Goal: Navigation & Orientation: Find specific page/section

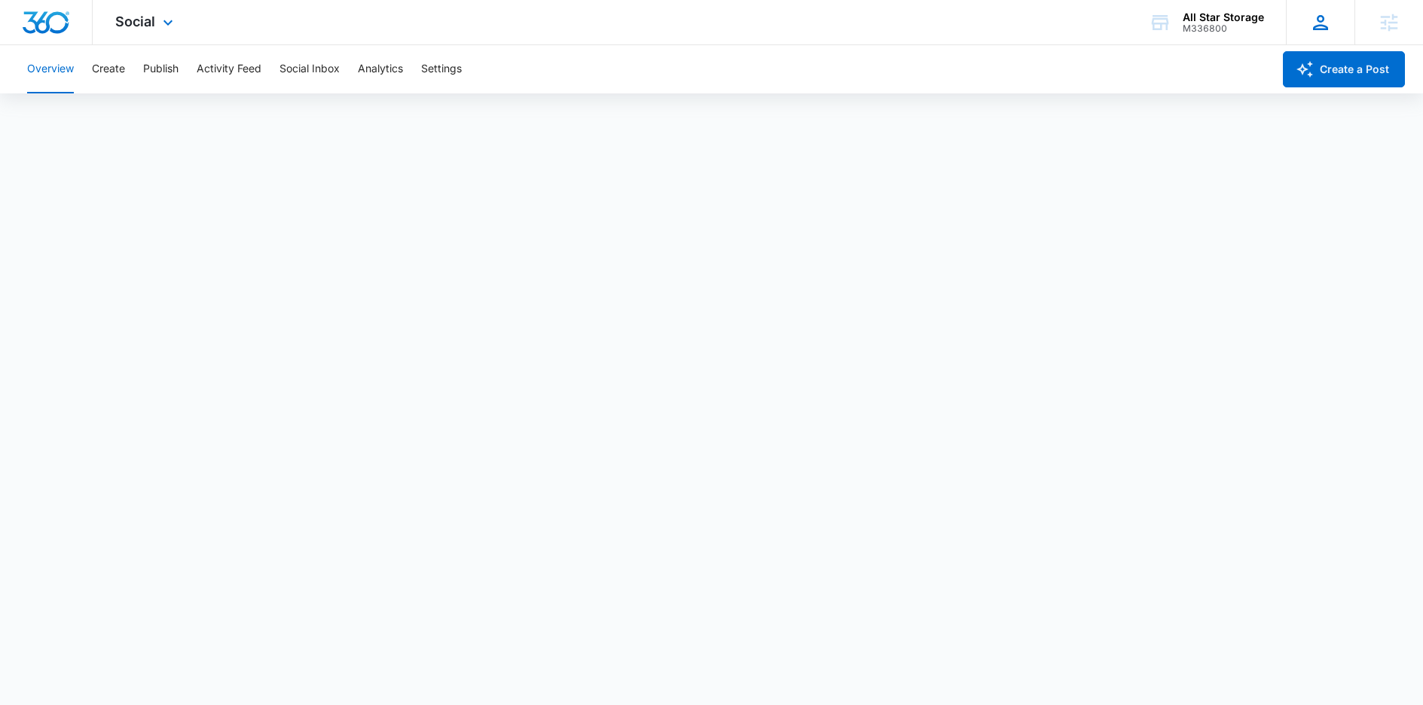
click at [1332, 29] on div "AS Allison Stephas [EMAIL_ADDRESS][PERSON_NAME][DOMAIN_NAME] My Profile Notific…" at bounding box center [1320, 22] width 69 height 44
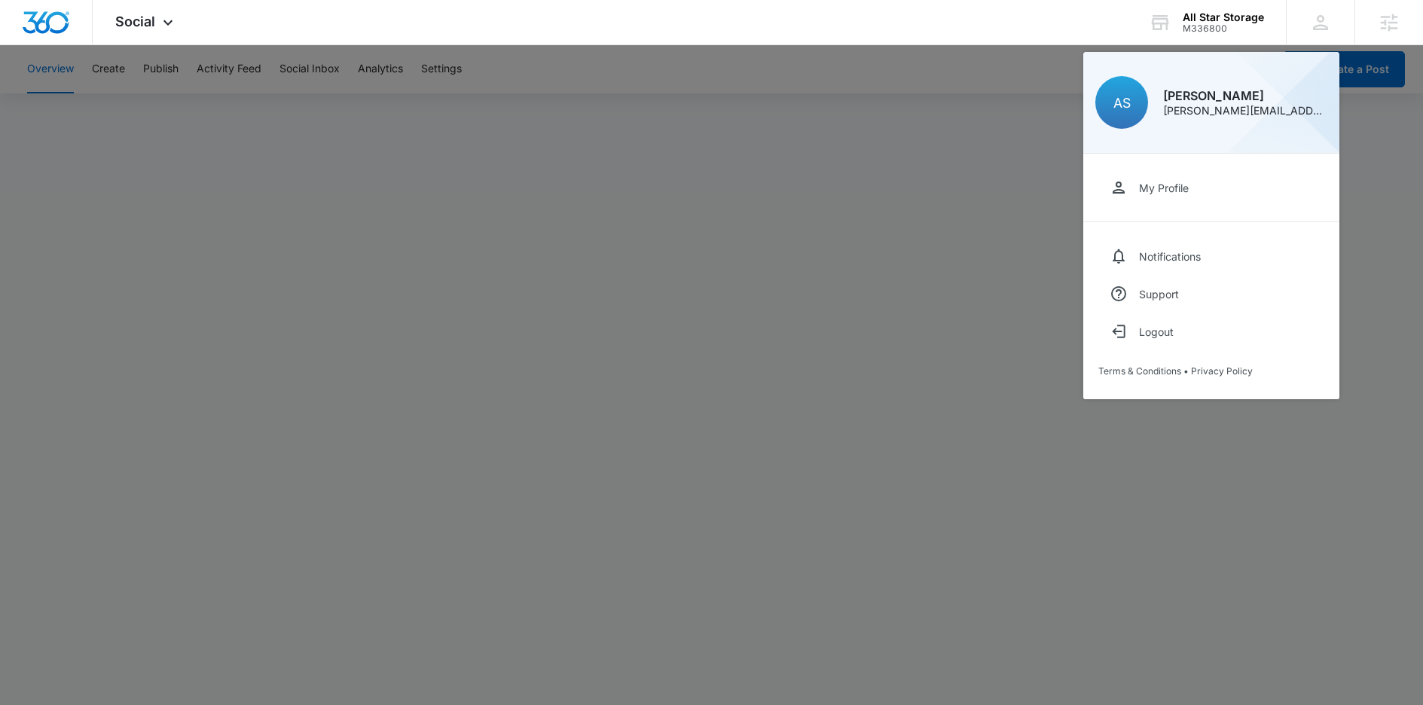
click at [733, 387] on div at bounding box center [711, 352] width 1423 height 705
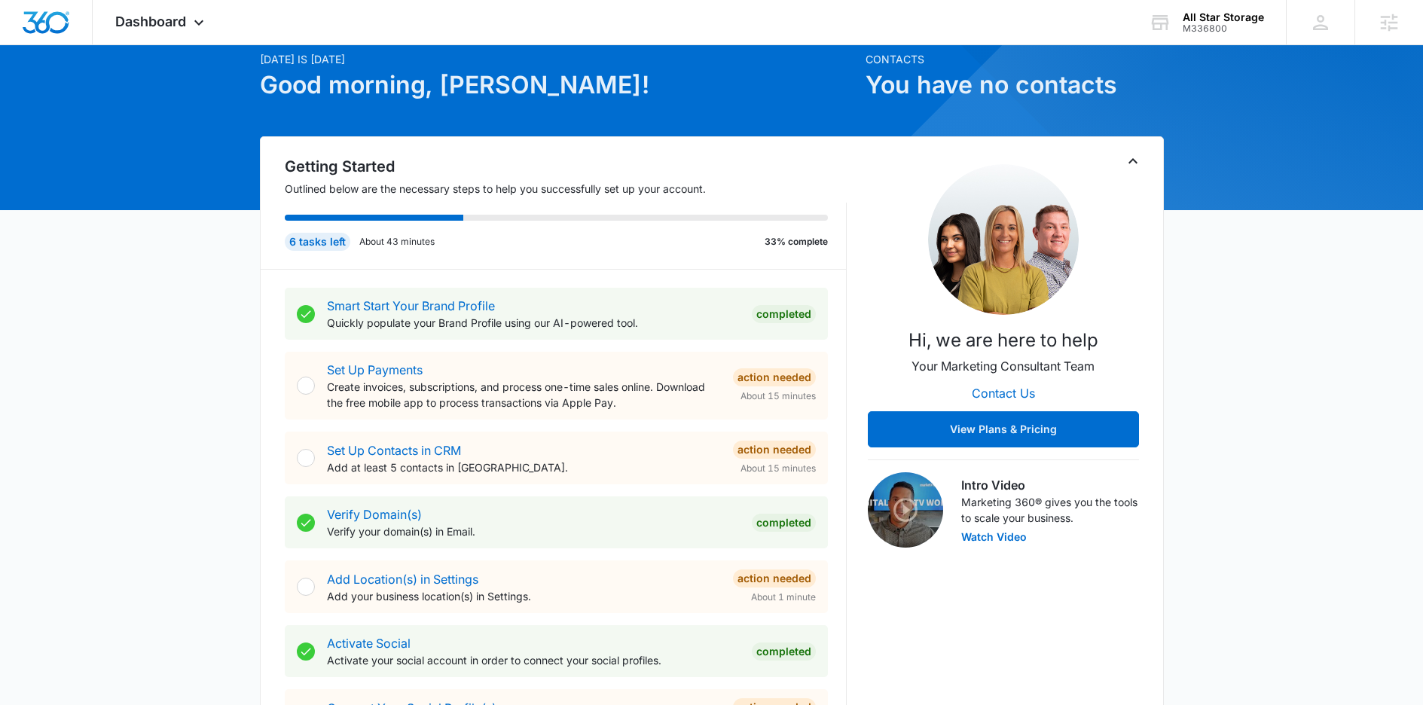
scroll to position [91, 0]
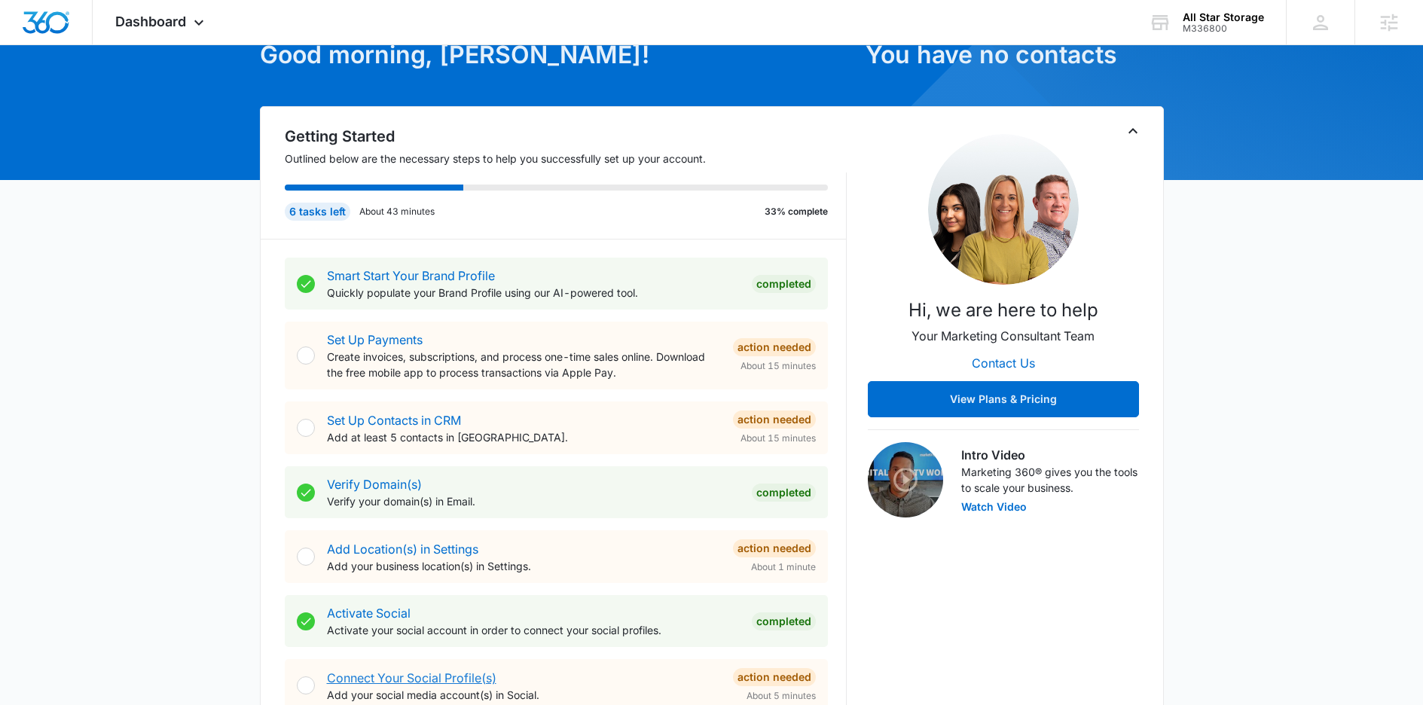
click at [428, 680] on link "Connect Your Social Profile(s)" at bounding box center [412, 678] width 170 height 15
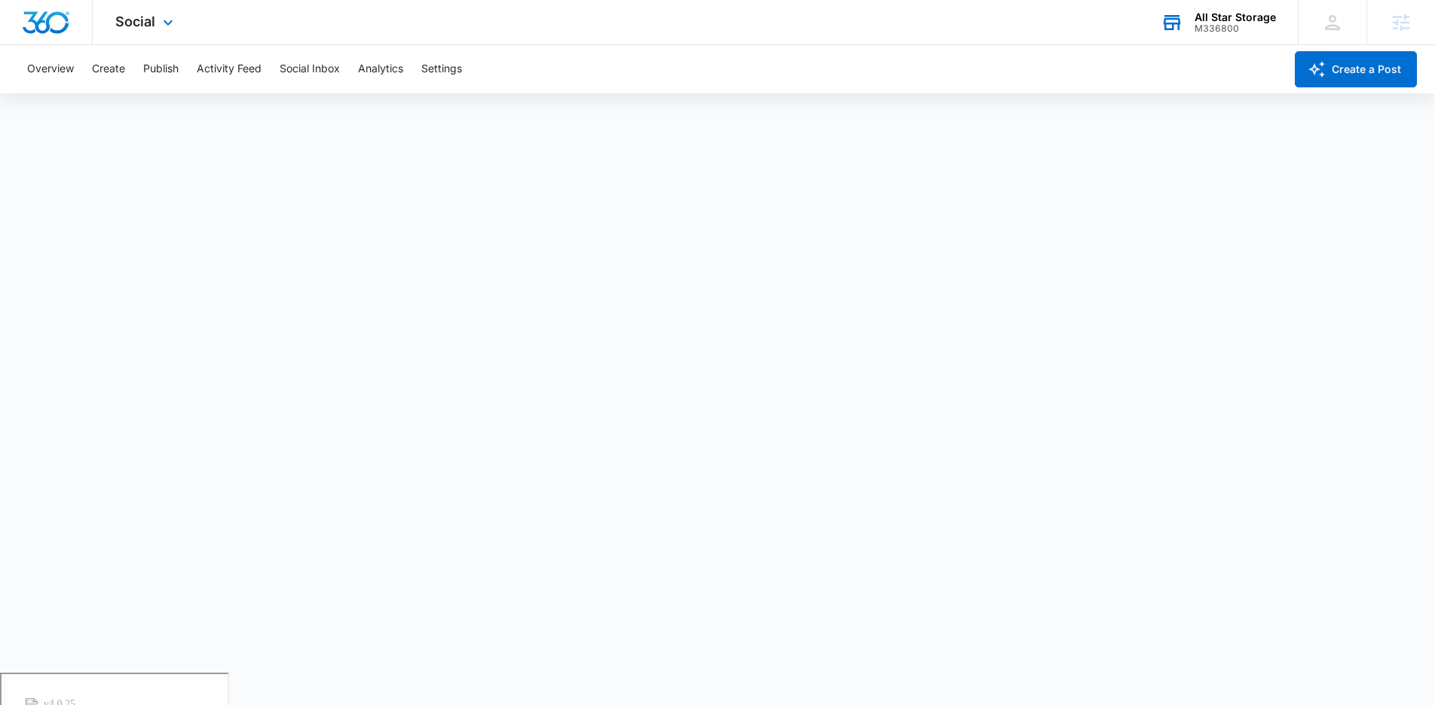
click at [1227, 13] on div "All Star Storage" at bounding box center [1234, 17] width 81 height 12
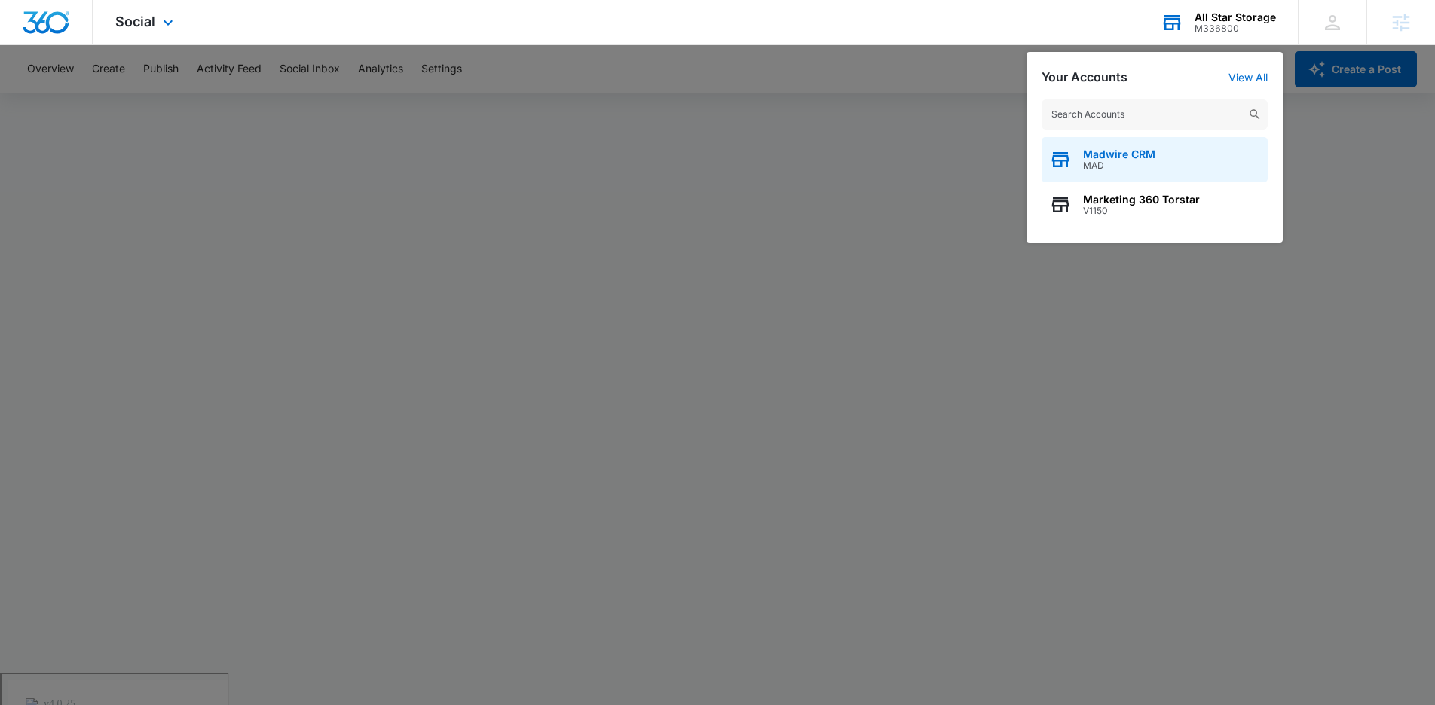
click at [1134, 150] on span "Madwire CRM" at bounding box center [1119, 154] width 72 height 12
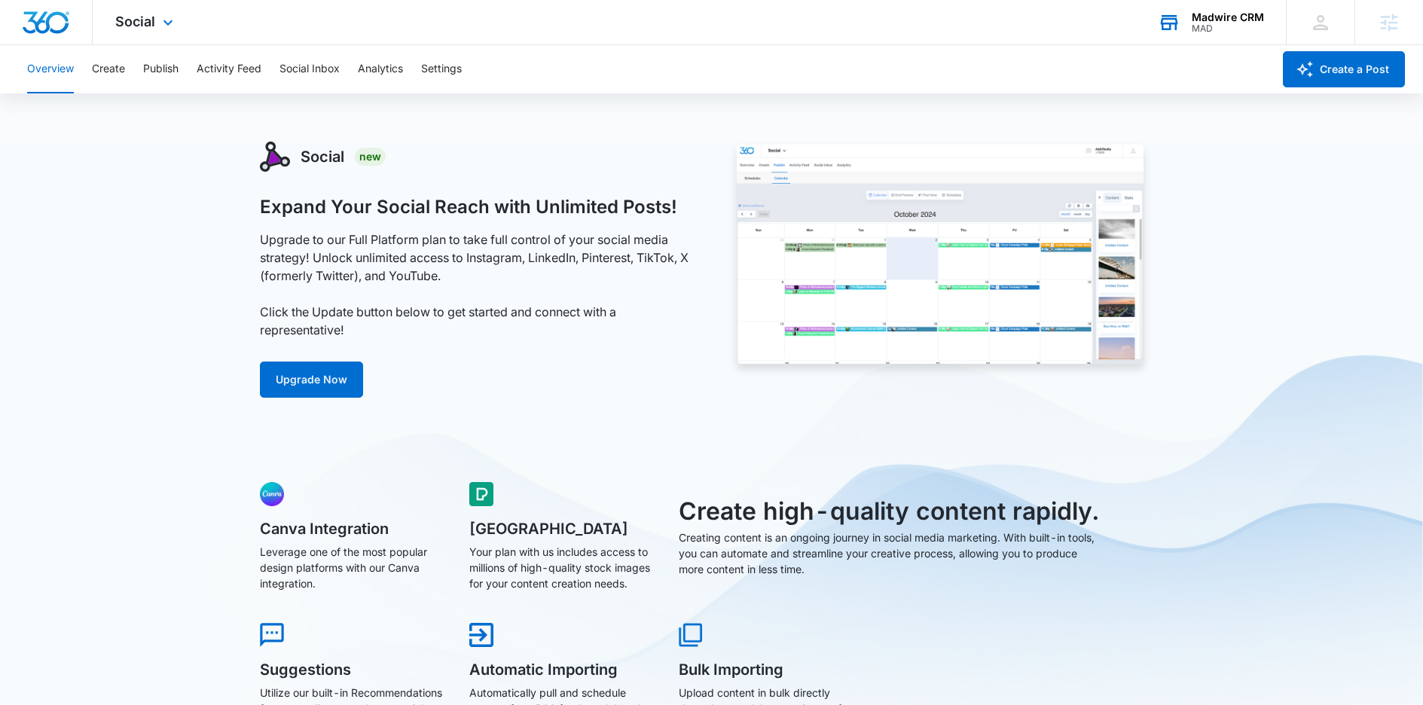
click at [1222, 35] on div "Madwire CRM MAD Your Accounts View All" at bounding box center [1211, 22] width 151 height 44
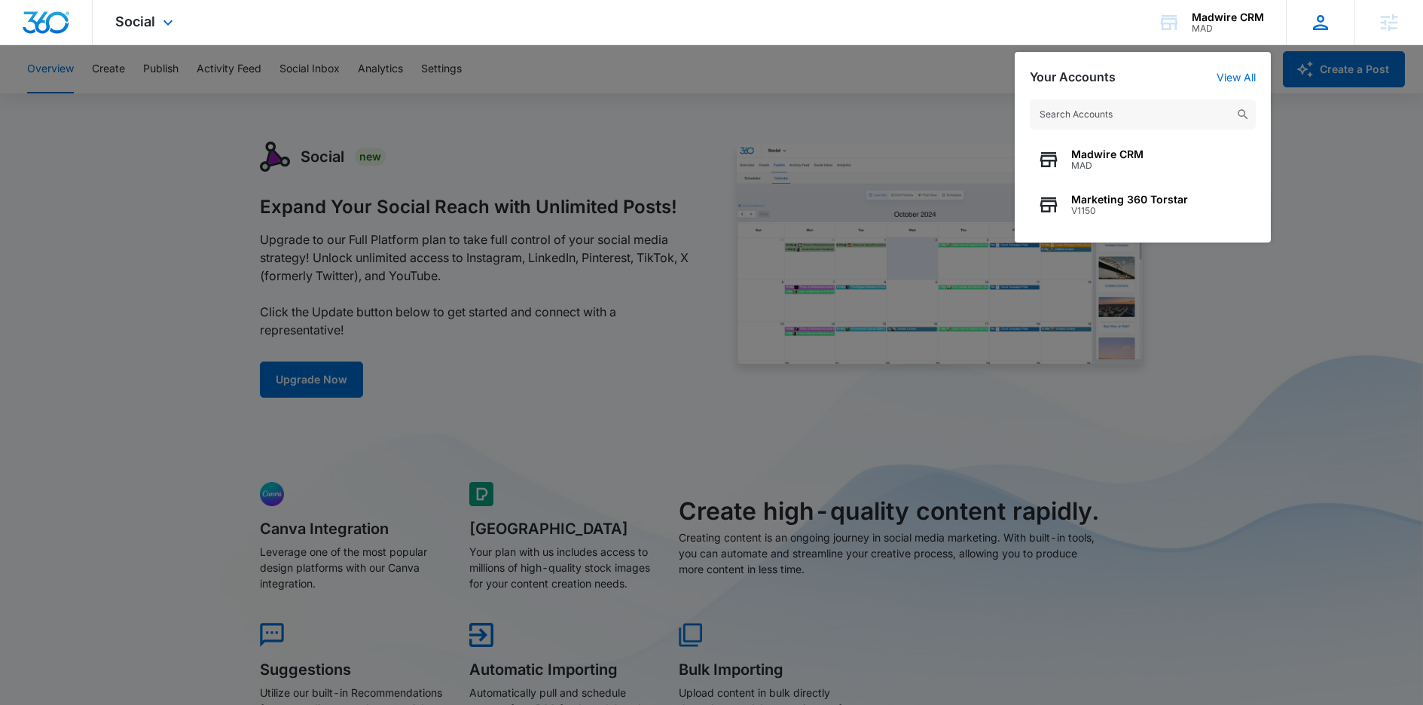
click at [1319, 36] on div "AS Allison Stephas [EMAIL_ADDRESS][PERSON_NAME][DOMAIN_NAME] My Profile Notific…" at bounding box center [1320, 22] width 69 height 44
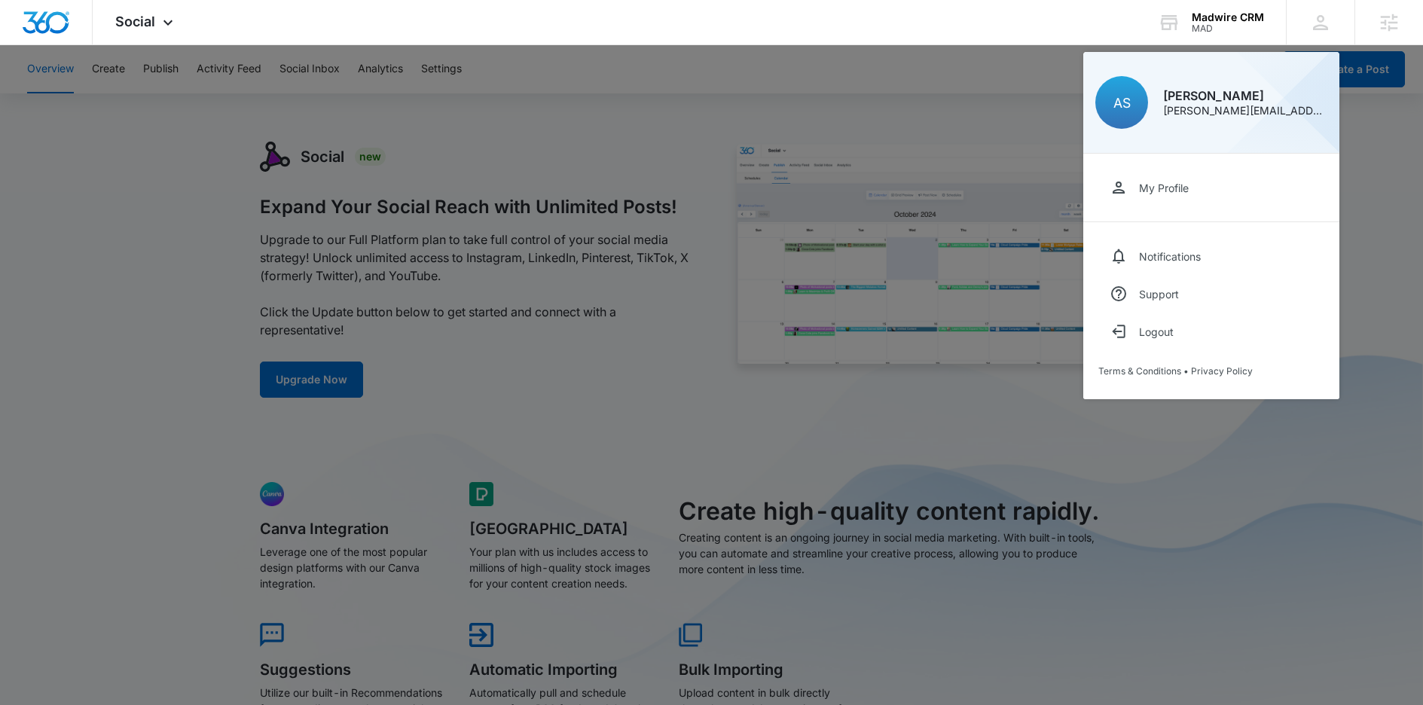
click at [623, 191] on div at bounding box center [711, 352] width 1423 height 705
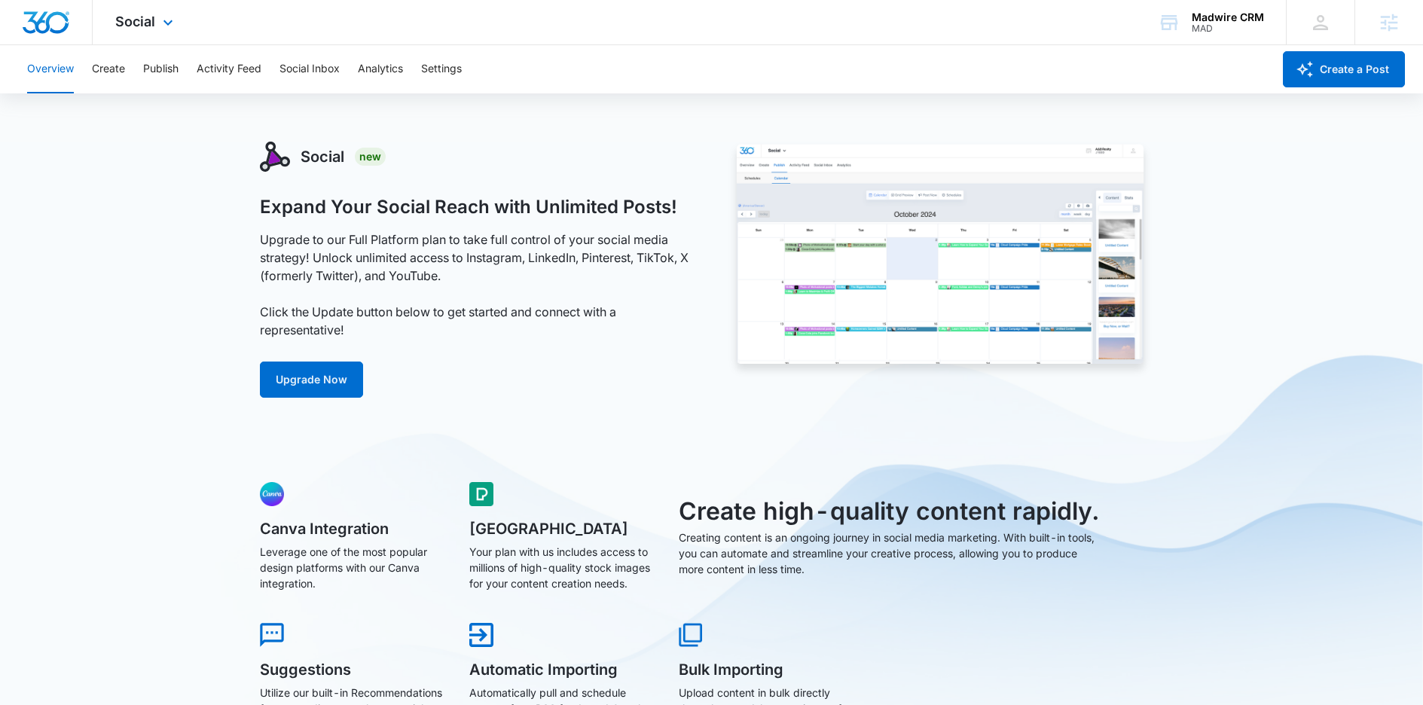
click at [130, 11] on div "Social Apps Forms CRM Email Settings" at bounding box center [146, 22] width 107 height 44
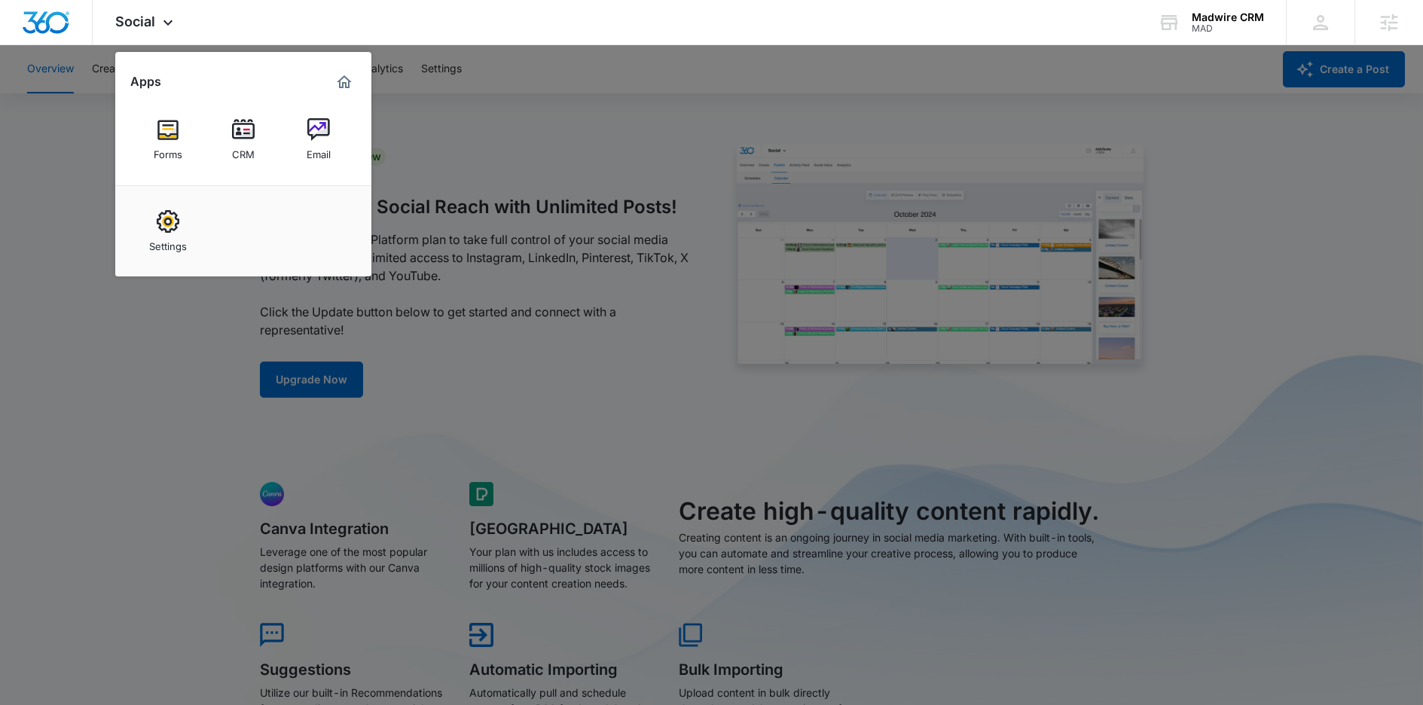
click at [49, 298] on div at bounding box center [711, 352] width 1423 height 705
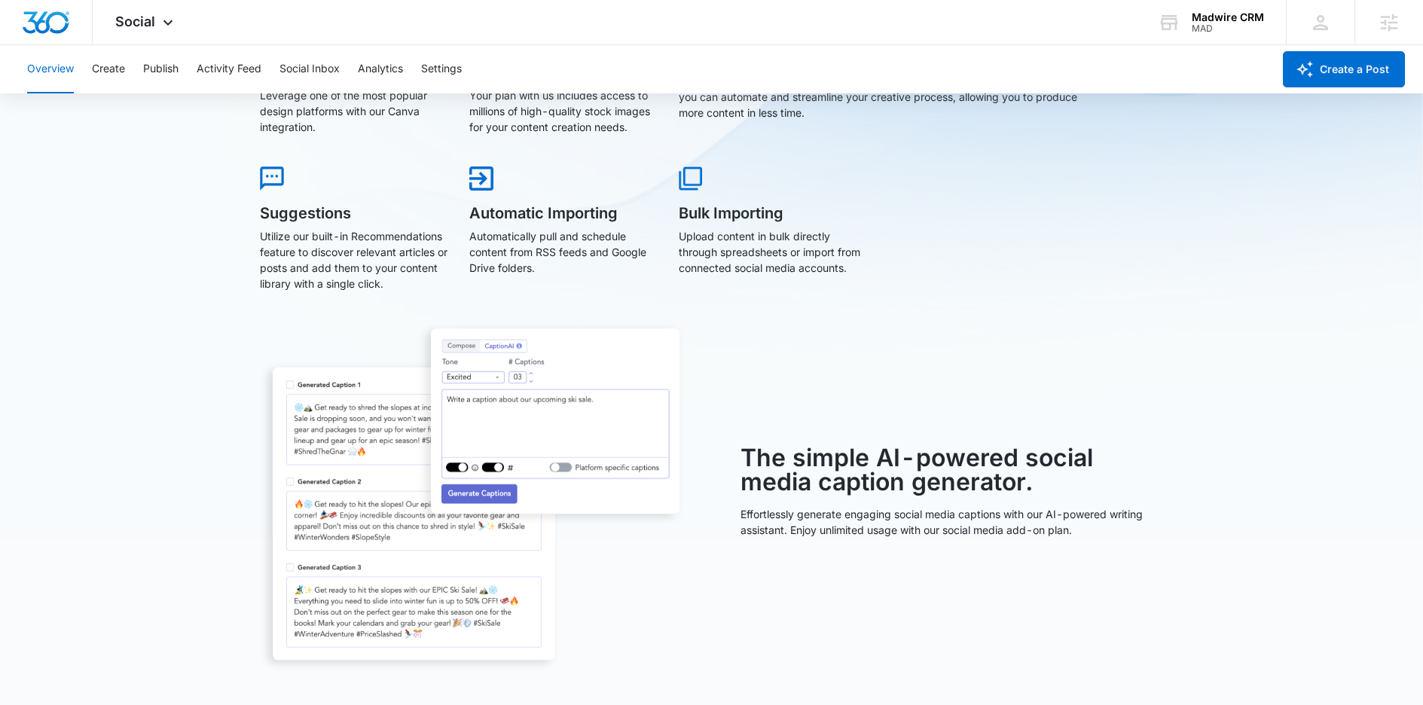
scroll to position [794, 0]
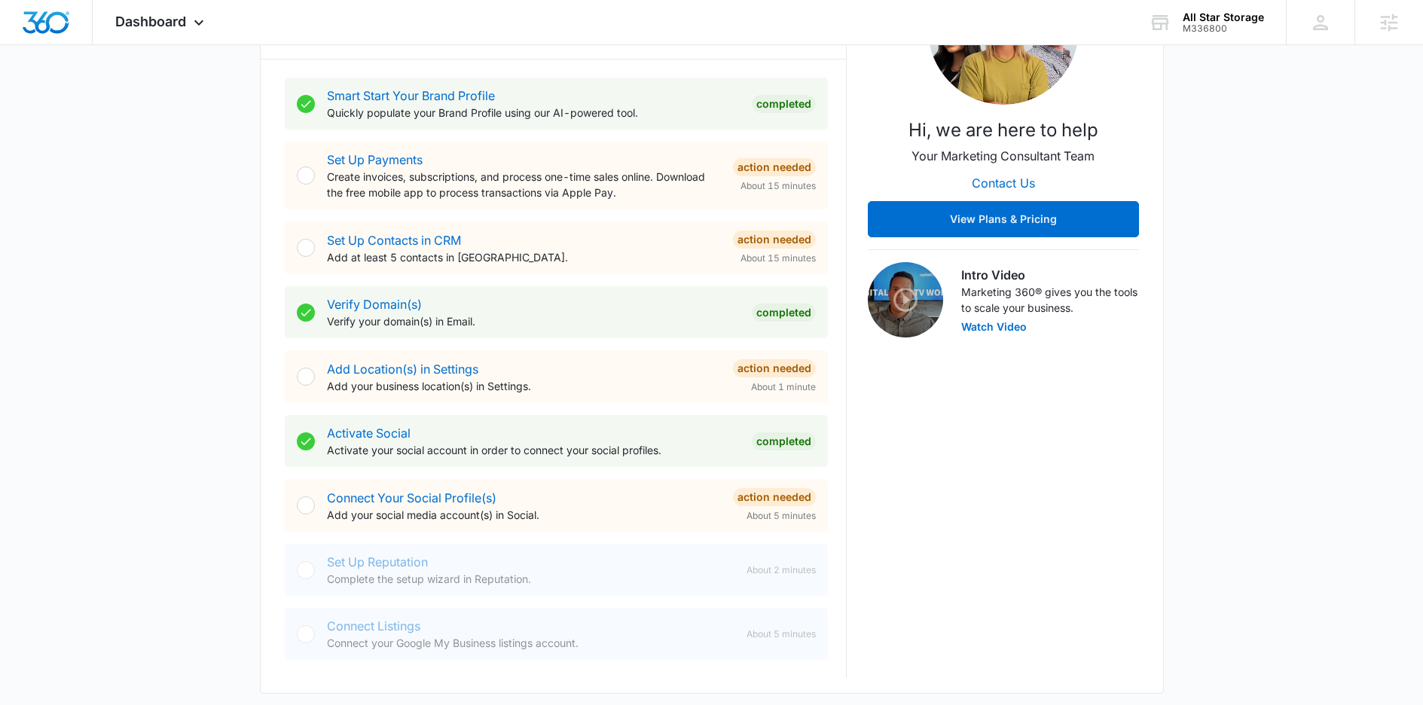
scroll to position [291, 0]
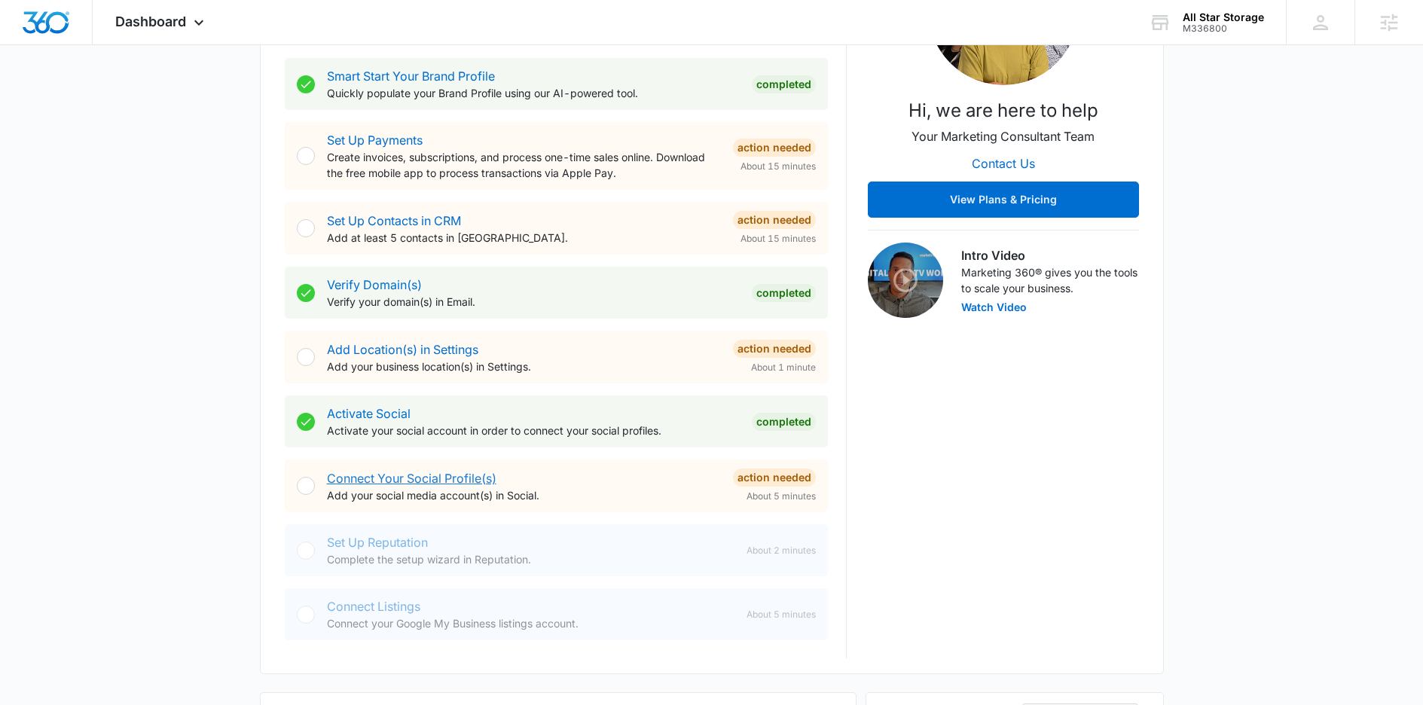
click at [432, 479] on link "Connect Your Social Profile(s)" at bounding box center [412, 478] width 170 height 15
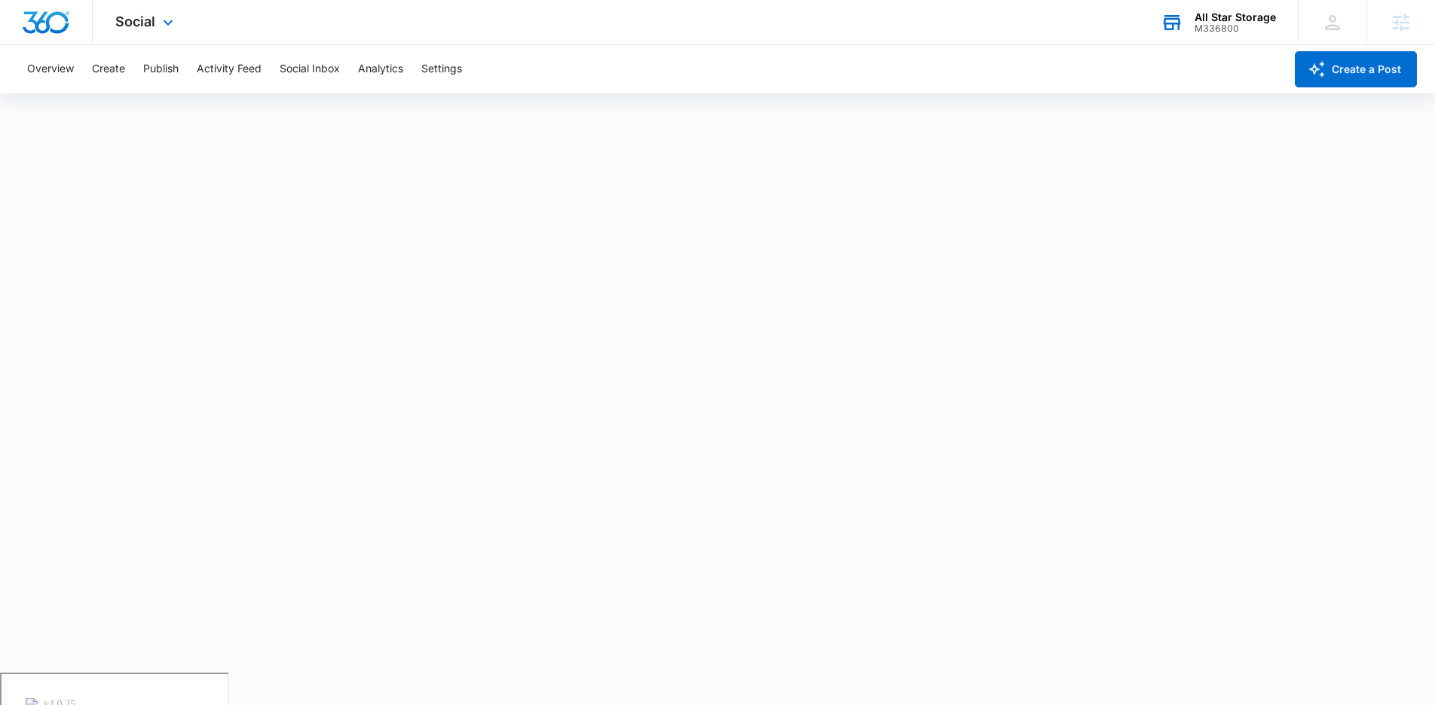
click at [1263, 33] on div "M336800" at bounding box center [1234, 28] width 81 height 11
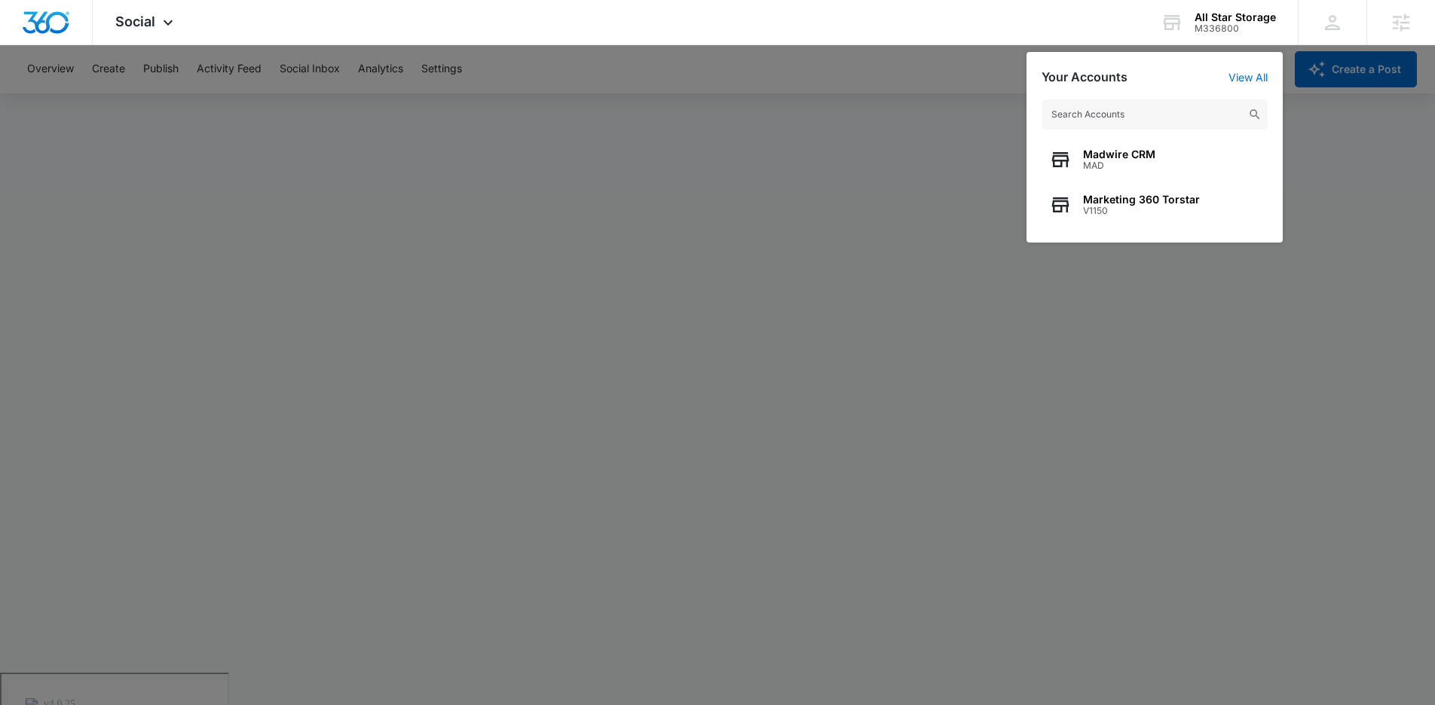
click at [1273, 410] on div at bounding box center [717, 352] width 1435 height 705
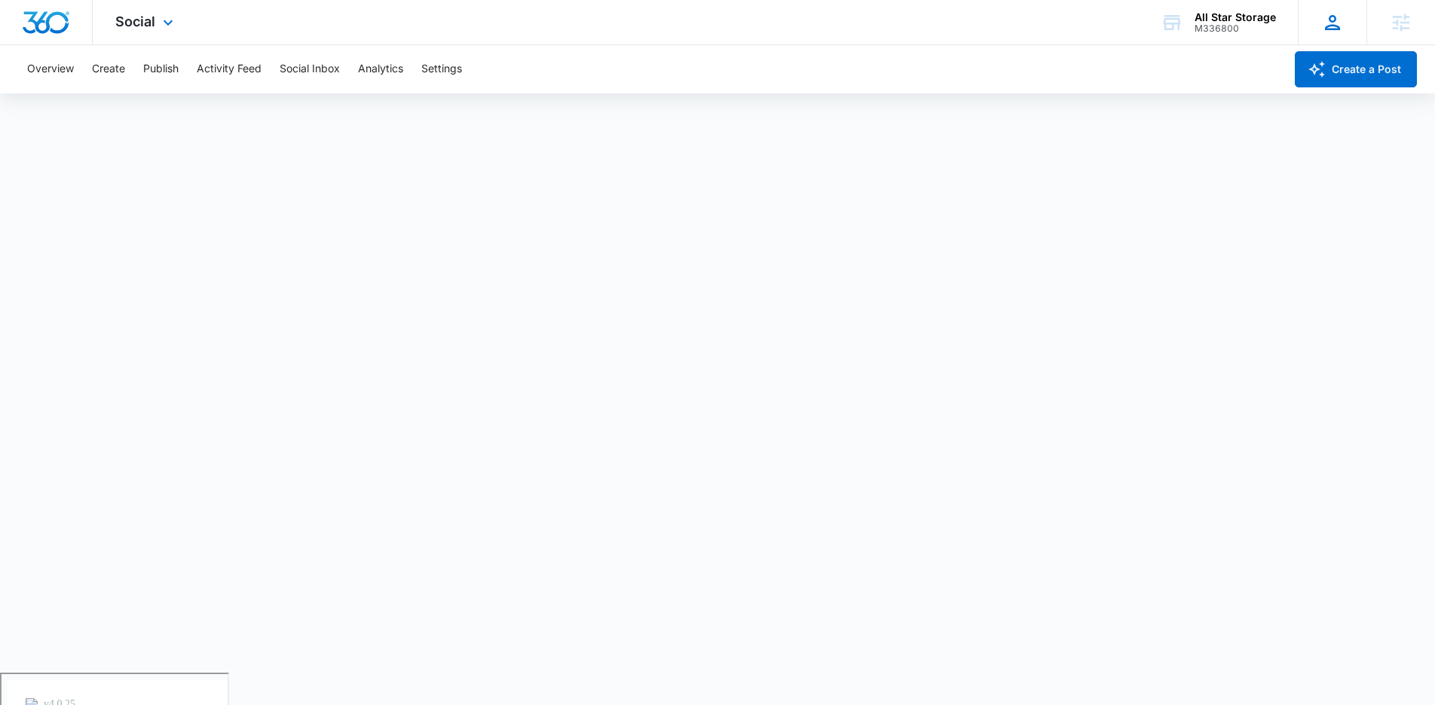
click at [1346, 25] on div "AS Allison Stephas [EMAIL_ADDRESS][PERSON_NAME][DOMAIN_NAME] My Profile Notific…" at bounding box center [1332, 22] width 69 height 44
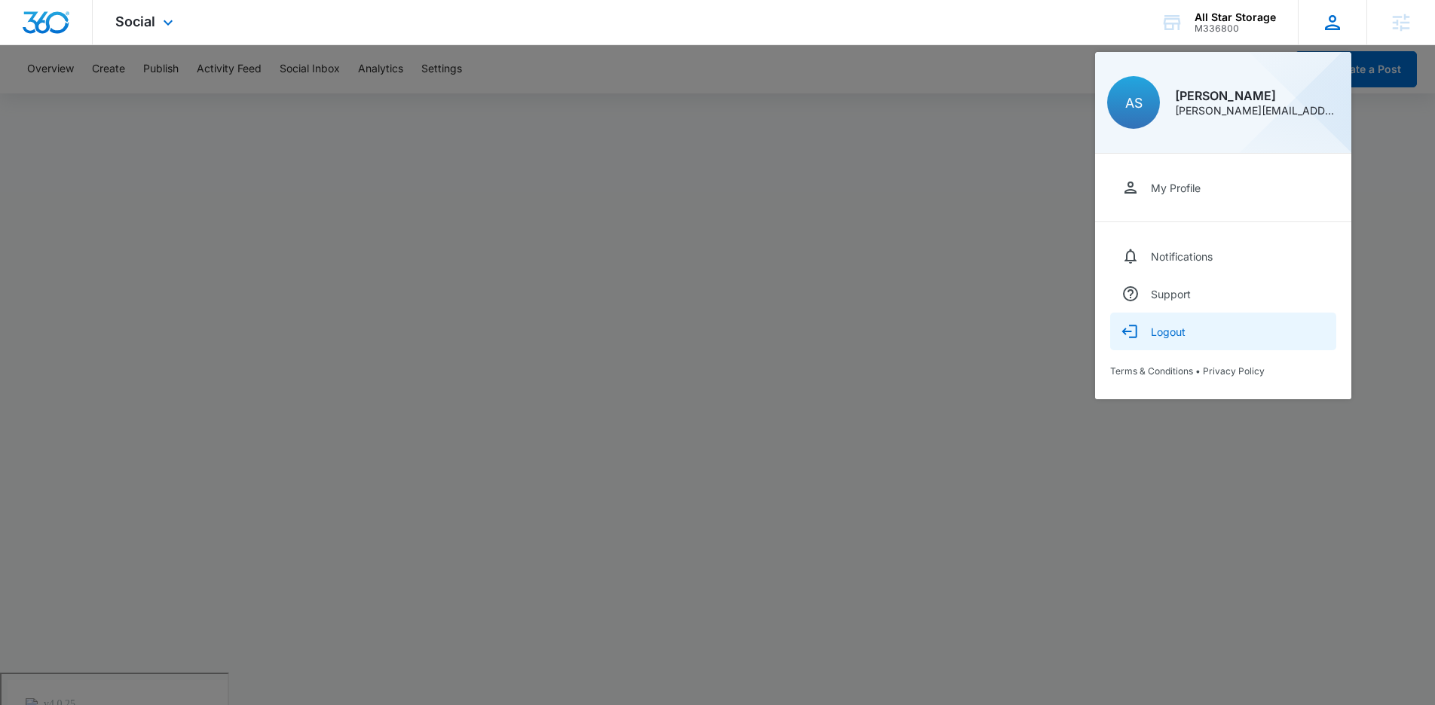
click at [1161, 332] on div "Logout" at bounding box center [1168, 332] width 35 height 13
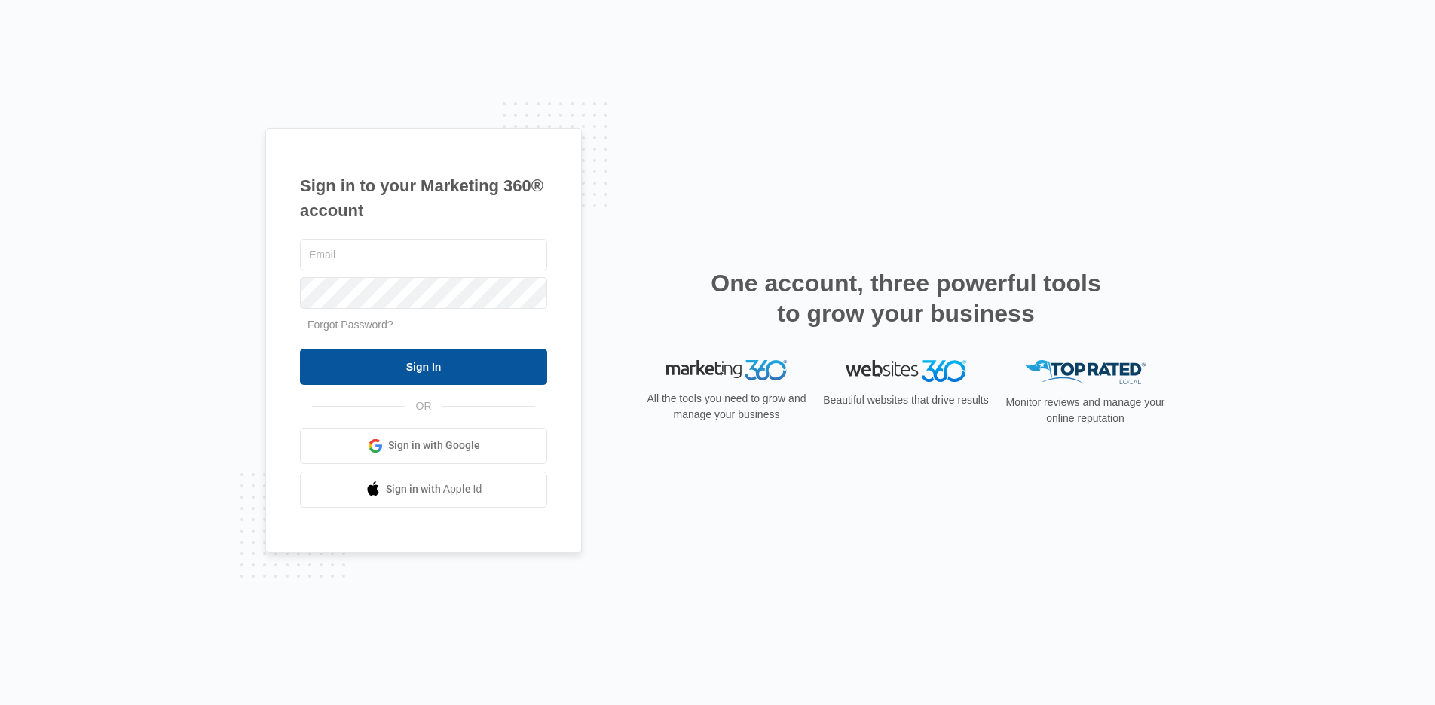
type input "[PERSON_NAME][EMAIL_ADDRESS][PERSON_NAME][DOMAIN_NAME]"
click at [429, 359] on input "Sign In" at bounding box center [423, 367] width 247 height 36
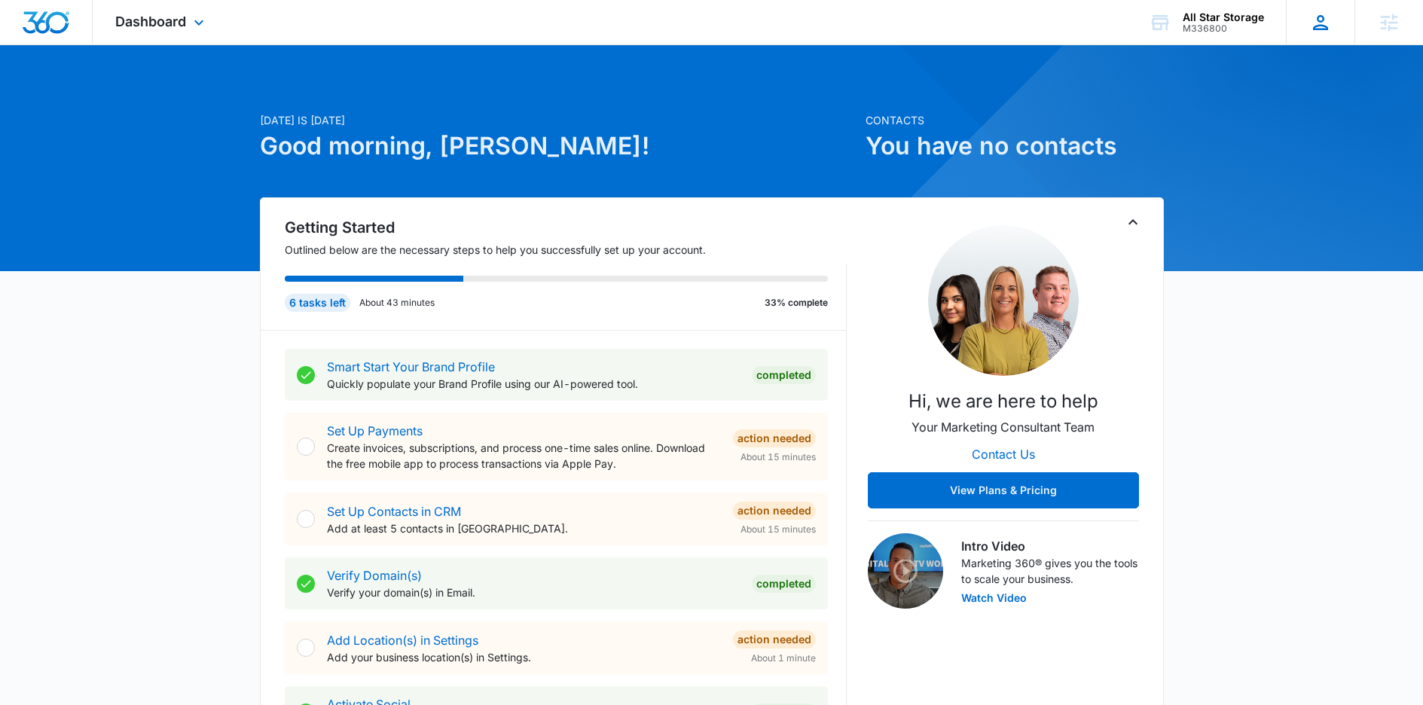
click at [1319, 26] on icon at bounding box center [1321, 22] width 23 height 23
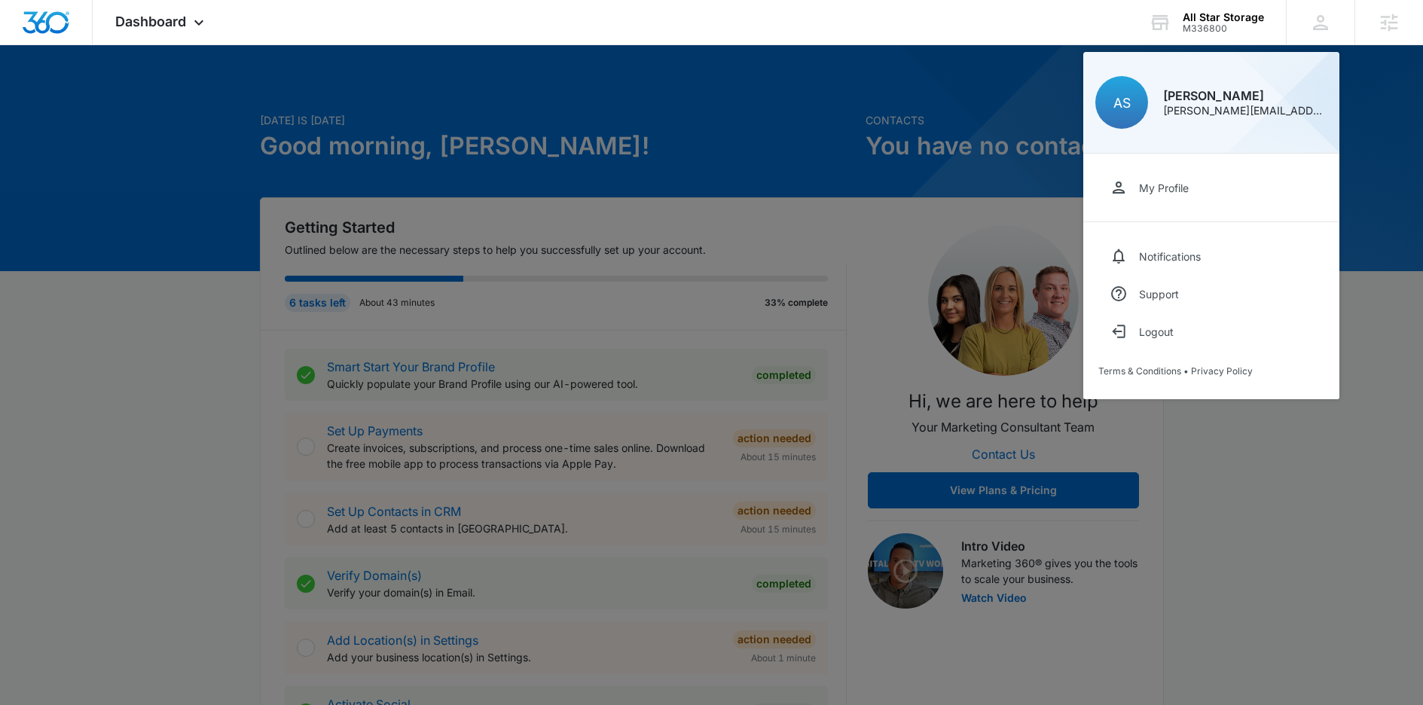
click at [865, 135] on div at bounding box center [711, 352] width 1423 height 705
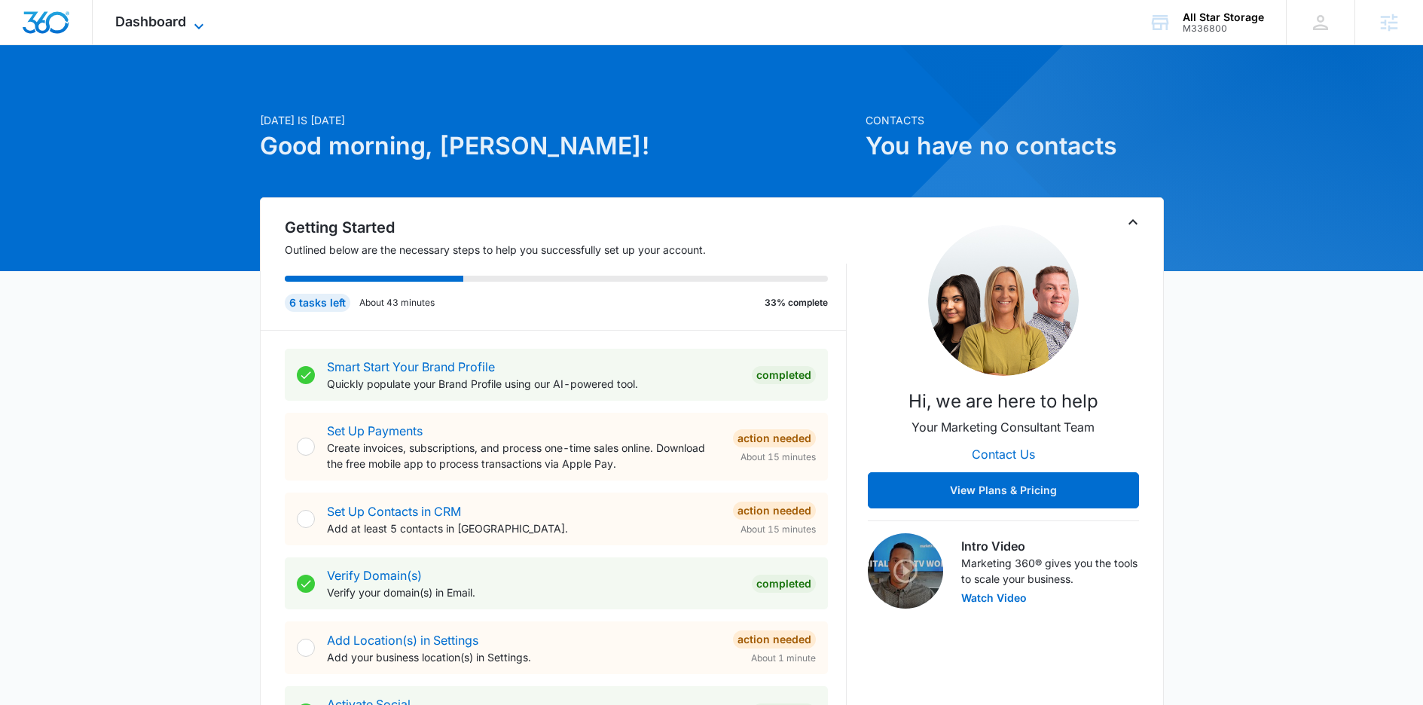
click at [160, 27] on span "Dashboard" at bounding box center [150, 22] width 71 height 16
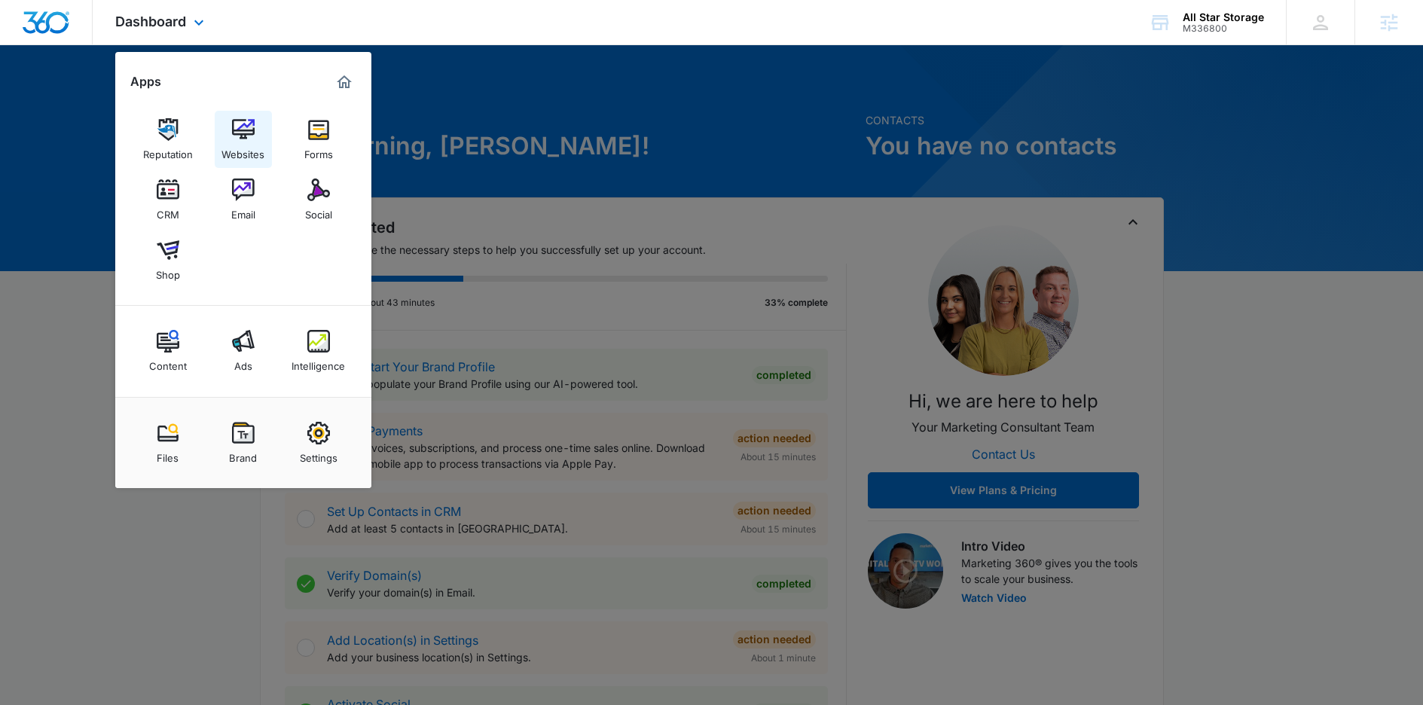
click at [245, 150] on div "Websites" at bounding box center [243, 151] width 43 height 20
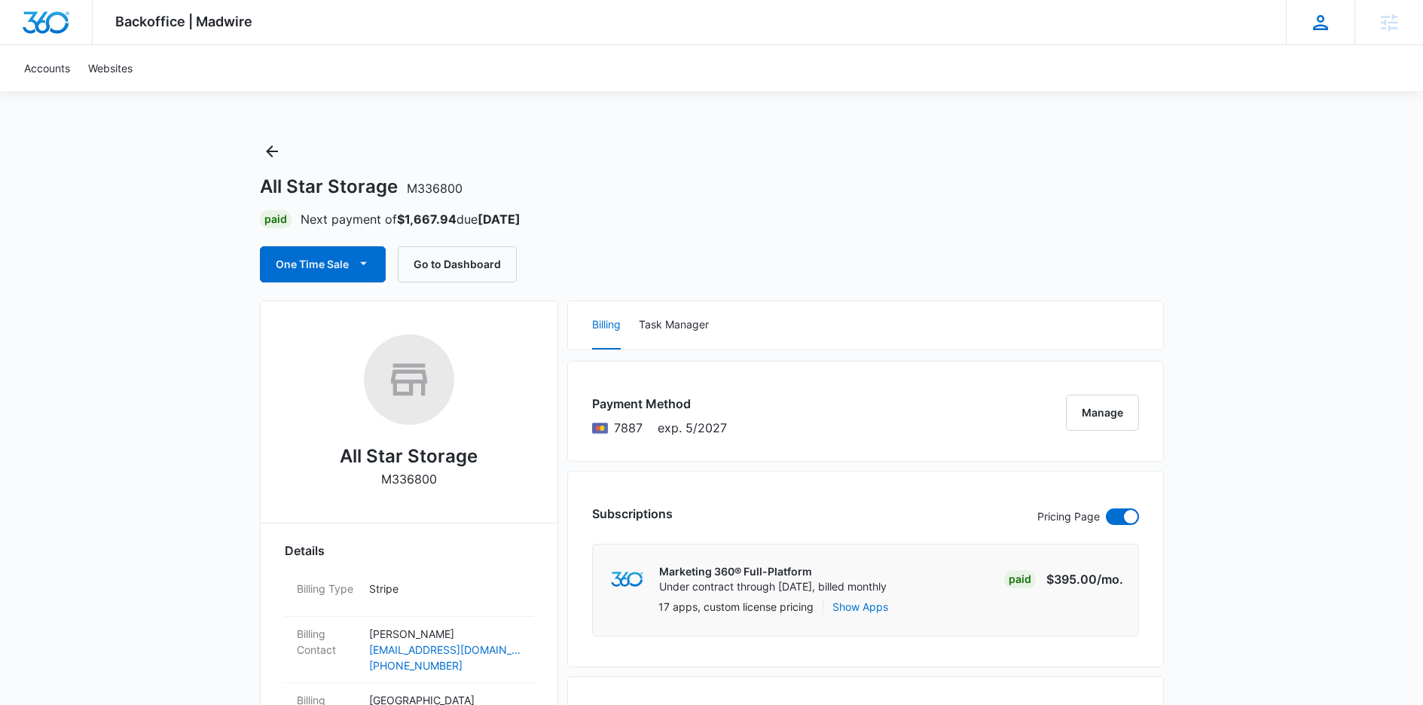
click at [1324, 31] on icon at bounding box center [1321, 22] width 23 height 23
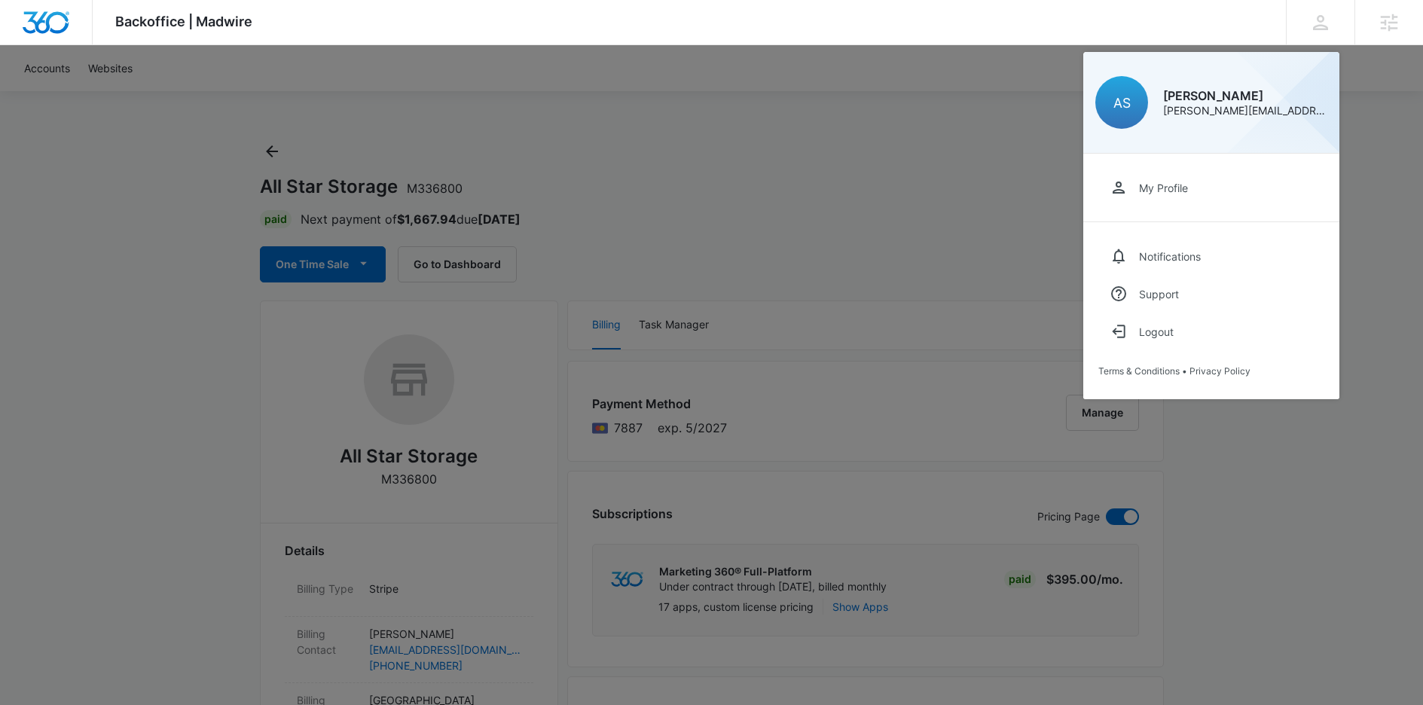
click at [848, 197] on div at bounding box center [711, 352] width 1423 height 705
